Goal: Information Seeking & Learning: Learn about a topic

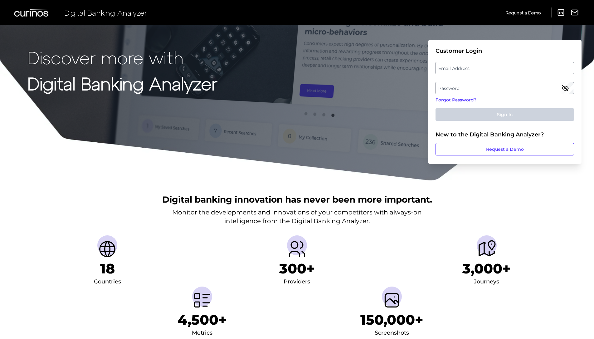
click at [456, 66] on label "Email Address" at bounding box center [505, 67] width 138 height 11
click at [456, 66] on input "email" at bounding box center [505, 68] width 139 height 12
type input "[EMAIL_ADDRESS][DOMAIN_NAME]"
click at [462, 85] on label "Password" at bounding box center [505, 87] width 138 height 11
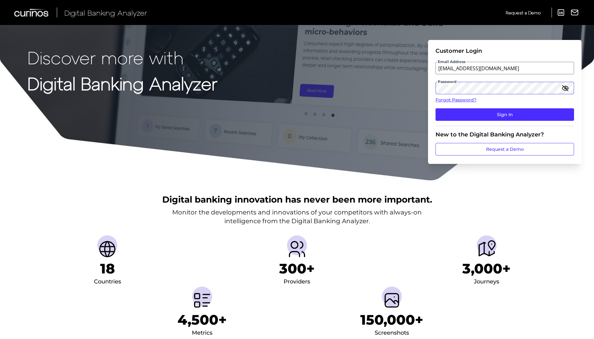
click at [436, 108] on button "Sign In" at bounding box center [505, 114] width 139 height 12
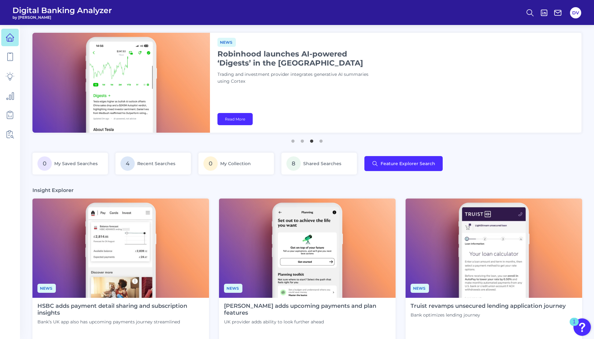
click at [57, 140] on ul "1 2 3 4" at bounding box center [306, 139] width 549 height 8
click at [10, 57] on icon at bounding box center [10, 56] width 9 height 9
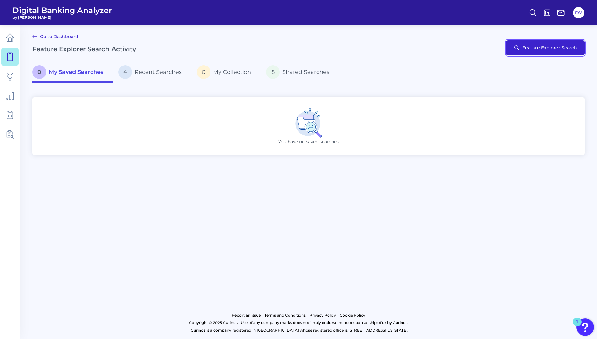
click at [557, 52] on button "Feature Explorer Search" at bounding box center [545, 47] width 78 height 15
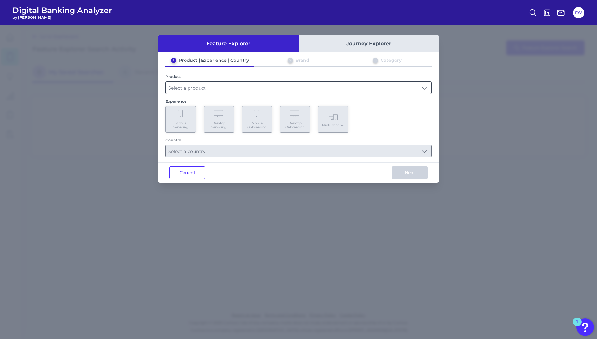
click at [222, 86] on input "text" at bounding box center [298, 88] width 265 height 12
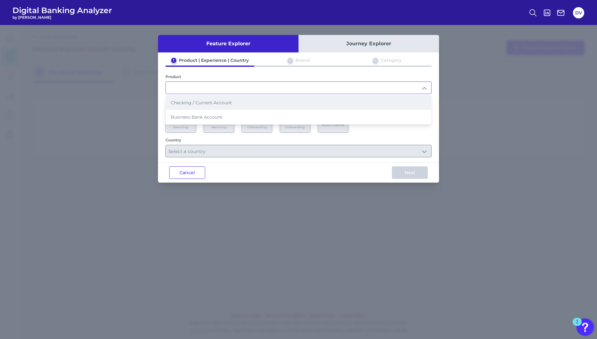
click at [212, 103] on span "Checking / Current Account" at bounding box center [201, 103] width 61 height 6
type input "Checking / Current Account"
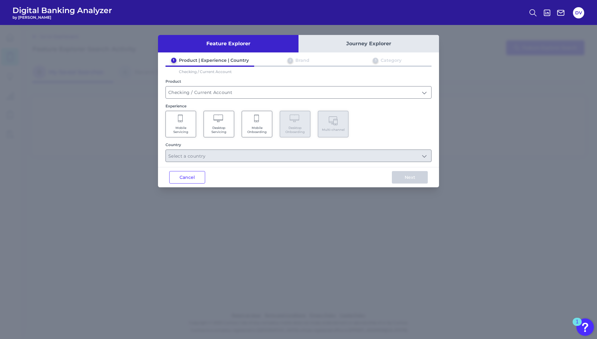
click at [350, 47] on button "Journey Explorer" at bounding box center [368, 43] width 140 height 17
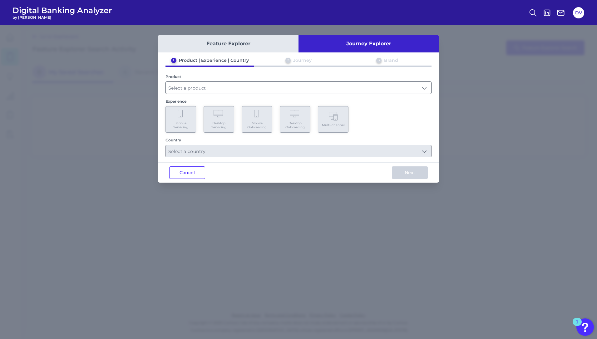
click at [199, 88] on input "text" at bounding box center [298, 88] width 265 height 12
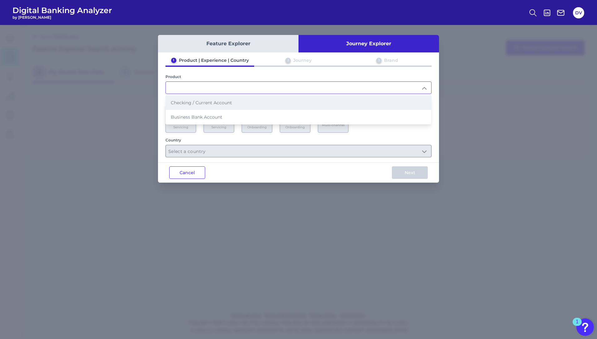
click at [200, 104] on span "Checking / Current Account" at bounding box center [201, 103] width 61 height 6
type input "Checking / Current Account"
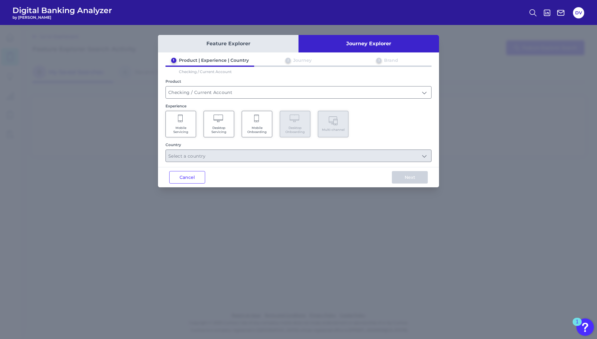
click at [213, 45] on button "Feature Explorer" at bounding box center [228, 43] width 140 height 17
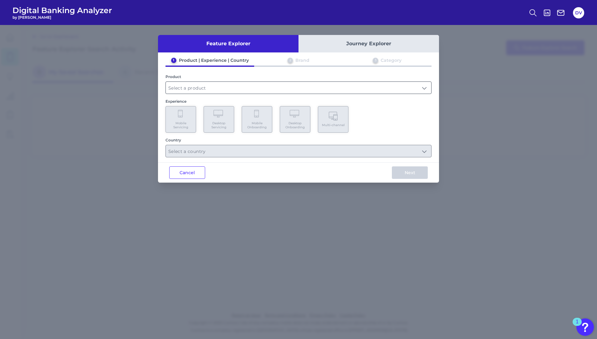
click at [237, 86] on input "text" at bounding box center [298, 88] width 265 height 12
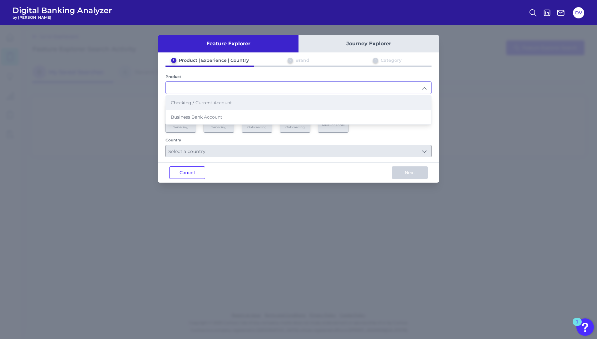
click at [217, 103] on span "Checking / Current Account" at bounding box center [201, 103] width 61 height 6
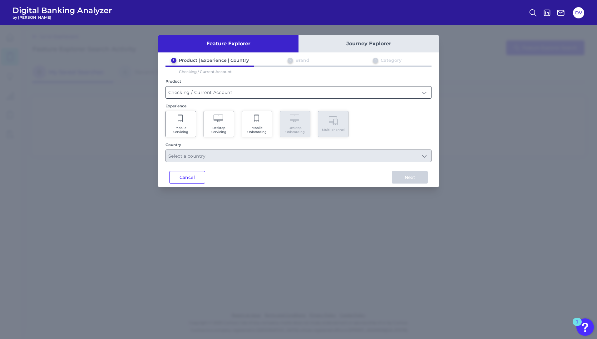
click at [214, 96] on input "Checking / Current Account" at bounding box center [298, 92] width 265 height 12
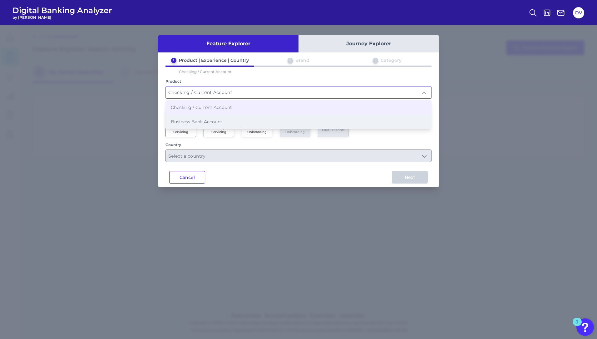
click at [217, 121] on span "Business Bank Account" at bounding box center [197, 122] width 52 height 6
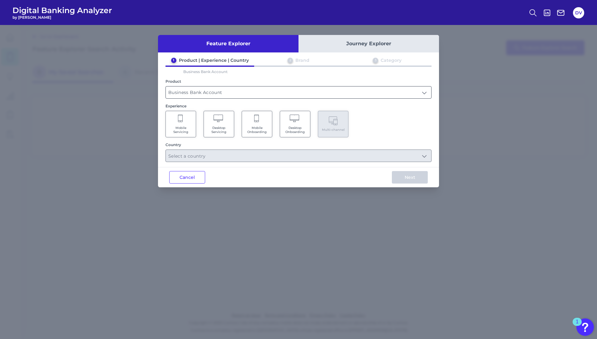
click at [305, 94] on input "Business Bank Account" at bounding box center [298, 92] width 265 height 12
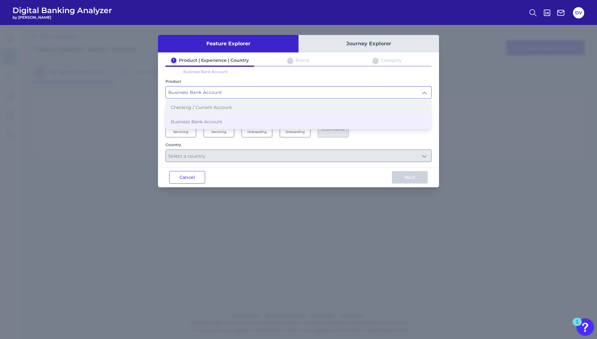
click at [269, 106] on li "Checking / Current Account" at bounding box center [298, 107] width 265 height 14
type input "Checking / Current Account"
